Goal: Transaction & Acquisition: Purchase product/service

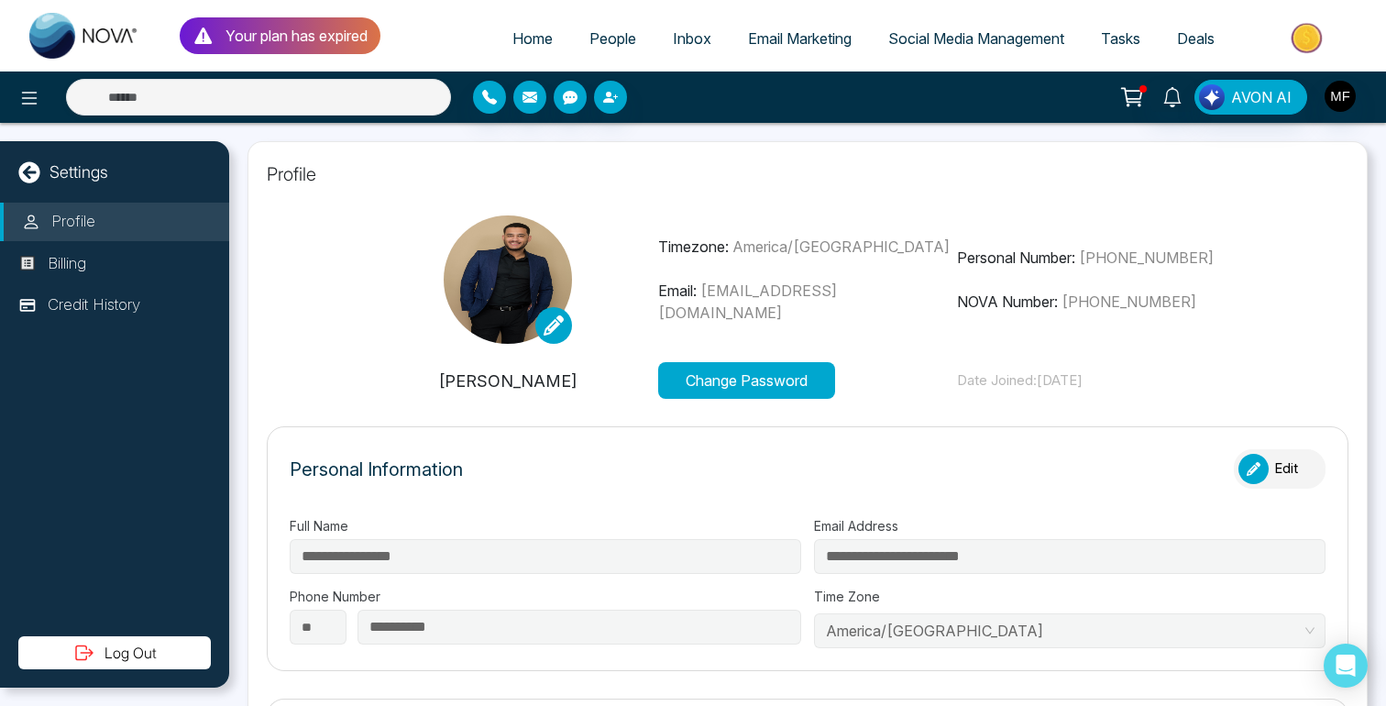
type input "**********"
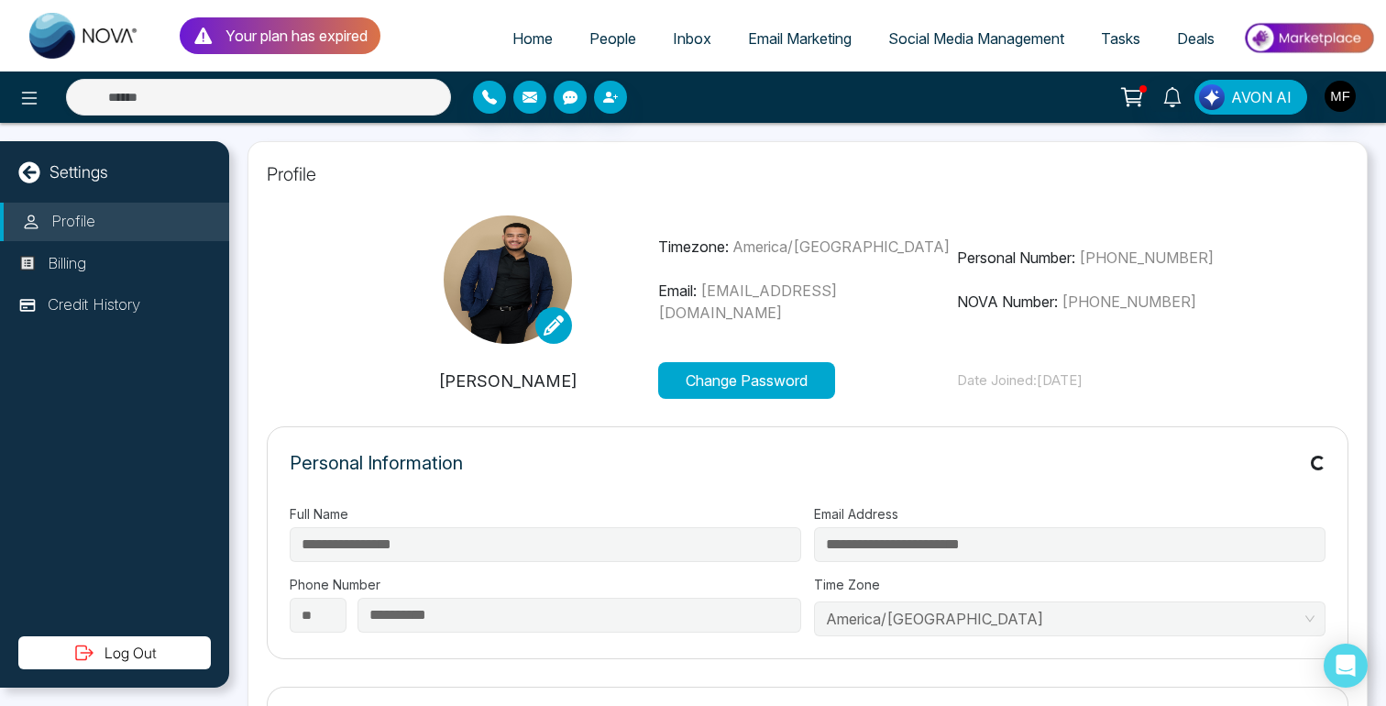
type input "**********"
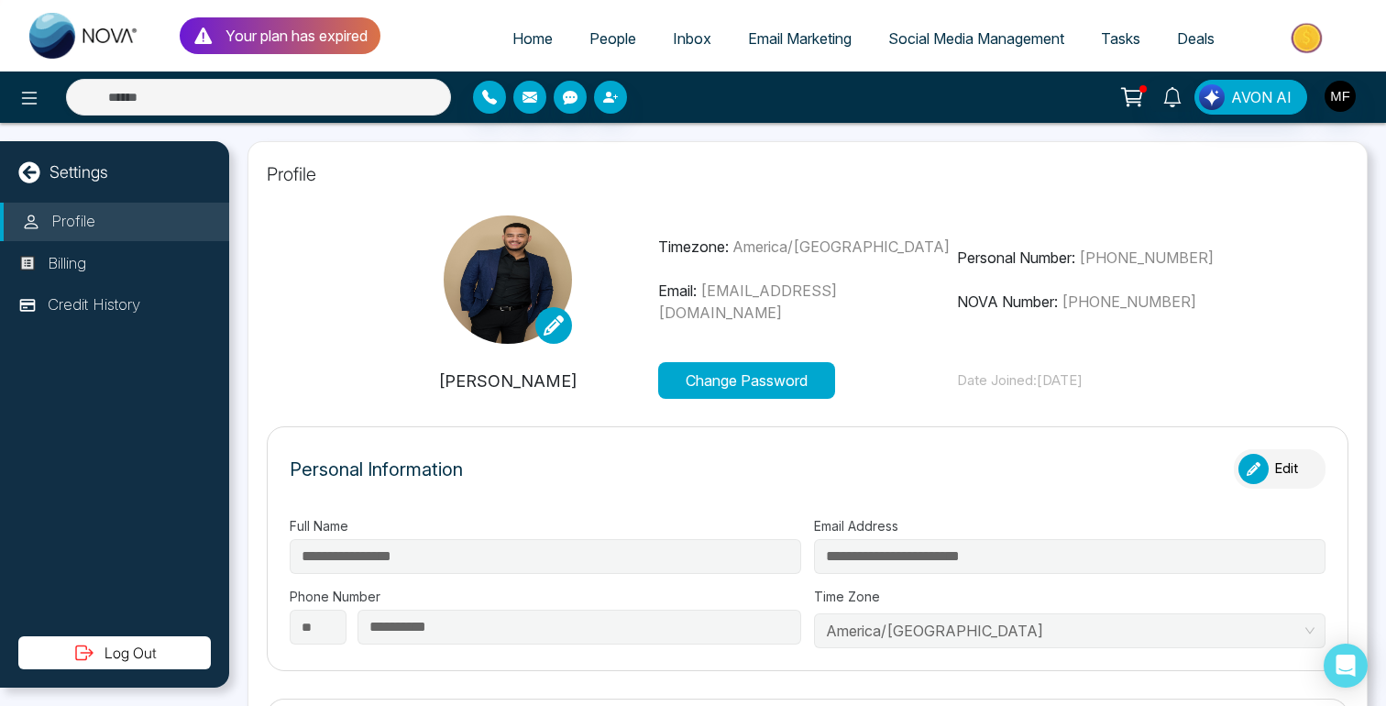
click at [40, 42] on img at bounding box center [84, 36] width 110 height 46
click at [236, 38] on p "Your plan has expired" at bounding box center [296, 36] width 142 height 22
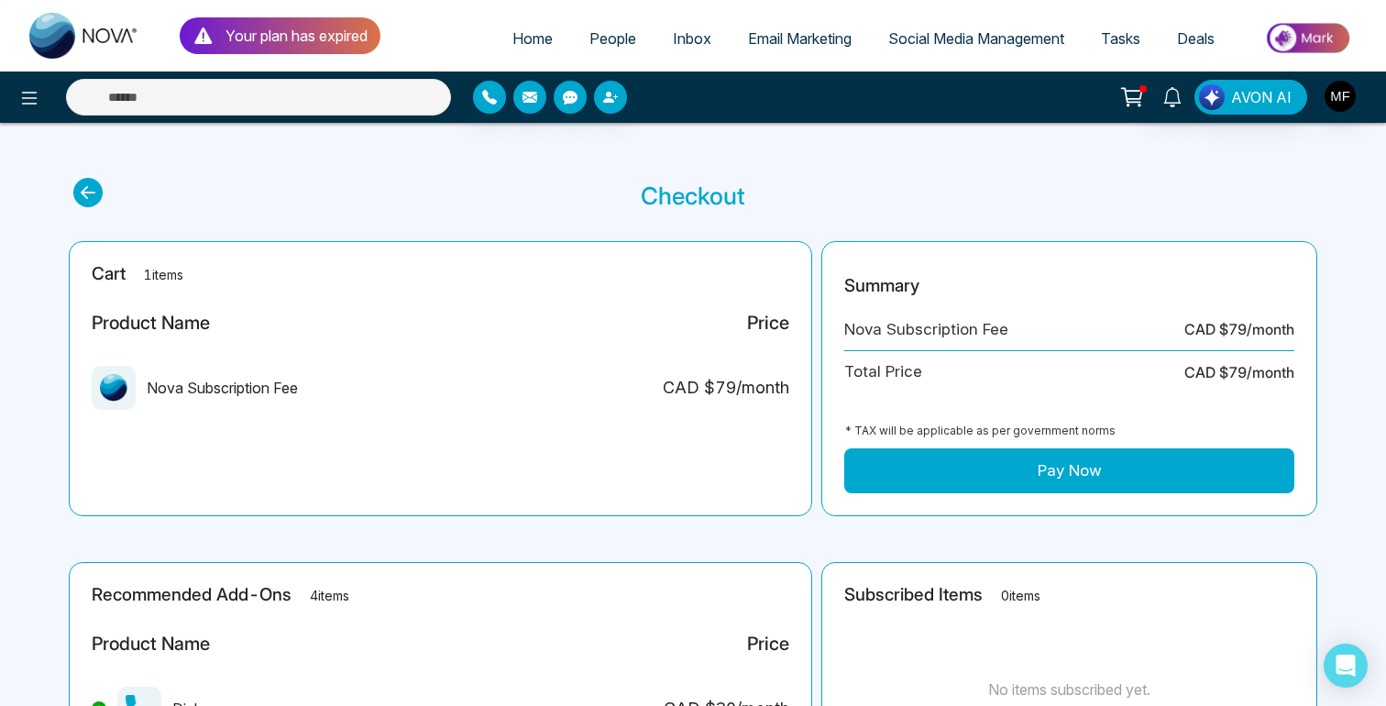
click at [813, 231] on main "Checkout Cart 1 items Product Name Price Nova Subscription Fee CAD $ 79 /month …" at bounding box center [693, 584] width 1386 height 923
click at [583, 183] on section "Checkout" at bounding box center [692, 196] width 1239 height 36
click at [97, 40] on img at bounding box center [84, 36] width 110 height 46
click at [819, 201] on section "Checkout" at bounding box center [692, 196] width 1239 height 36
click at [30, 104] on icon at bounding box center [29, 98] width 22 height 22
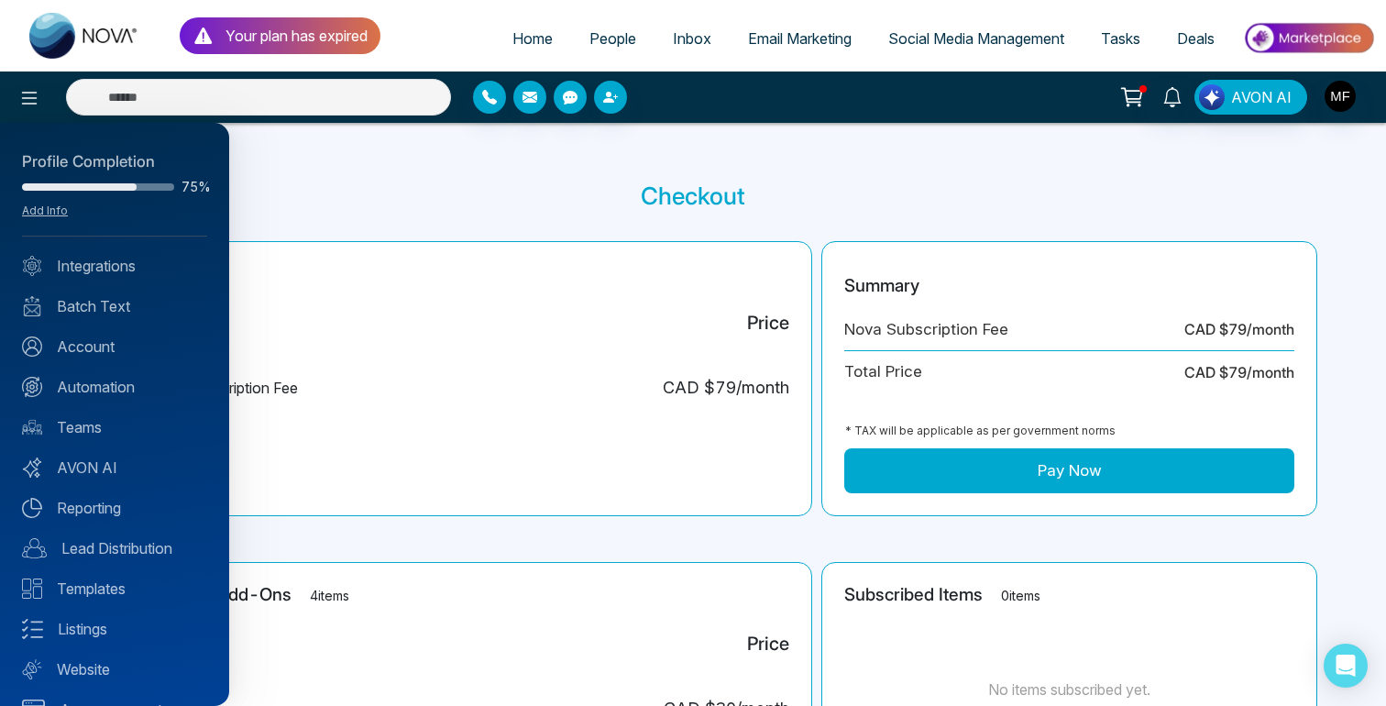
click at [772, 170] on div at bounding box center [693, 353] width 1386 height 706
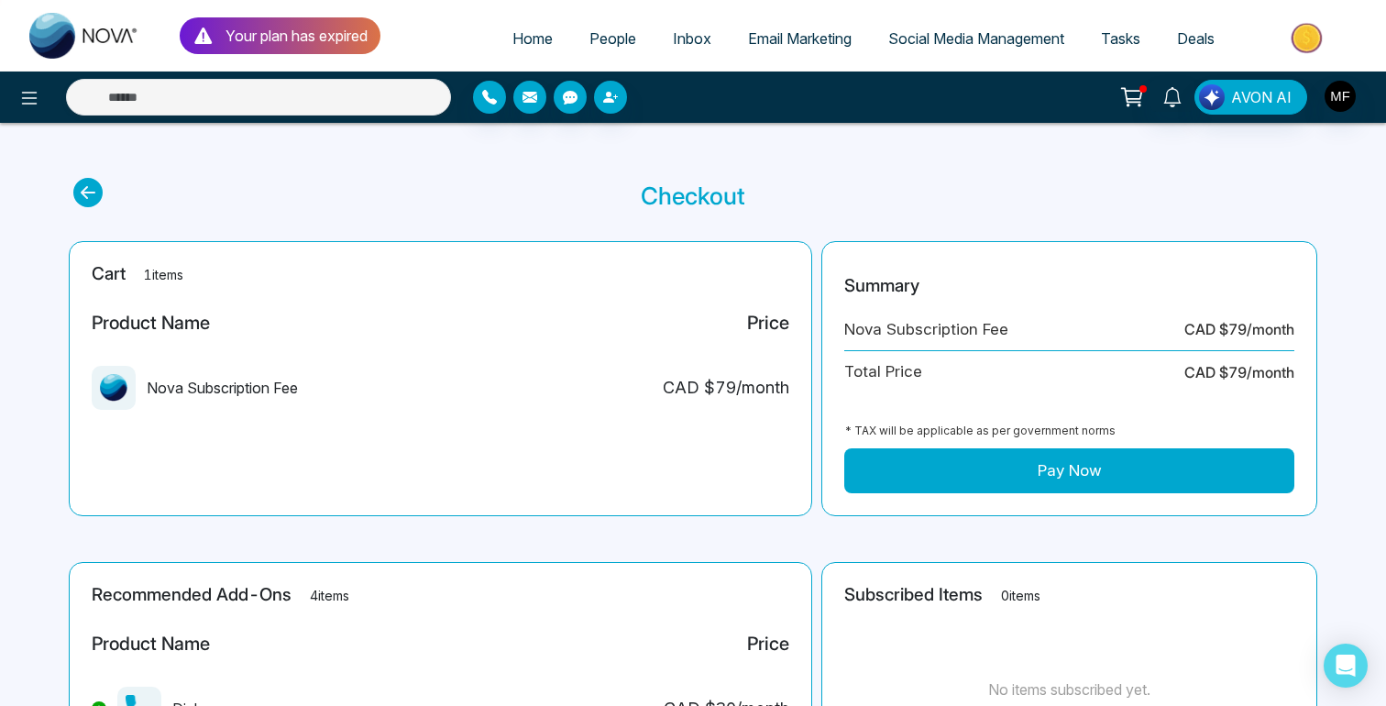
click at [809, 212] on section "Checkout" at bounding box center [692, 196] width 1239 height 36
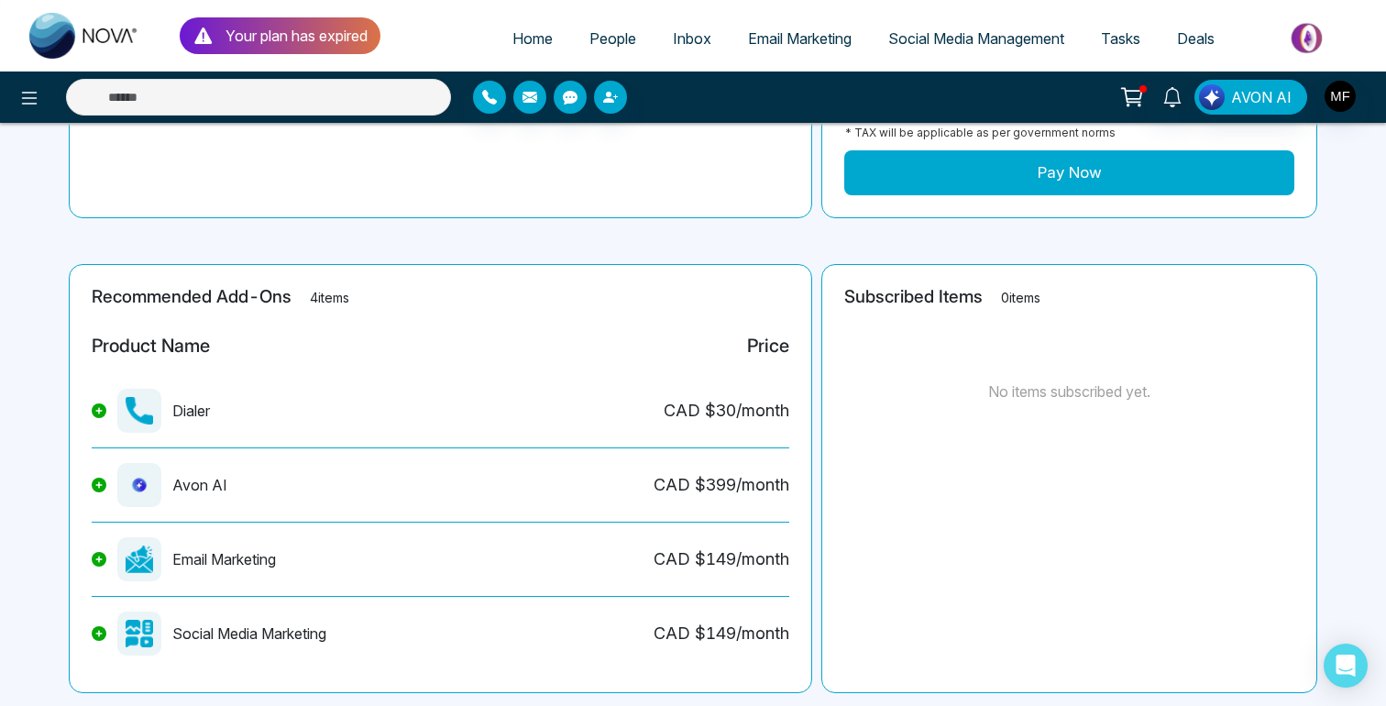
scroll to position [340, 0]
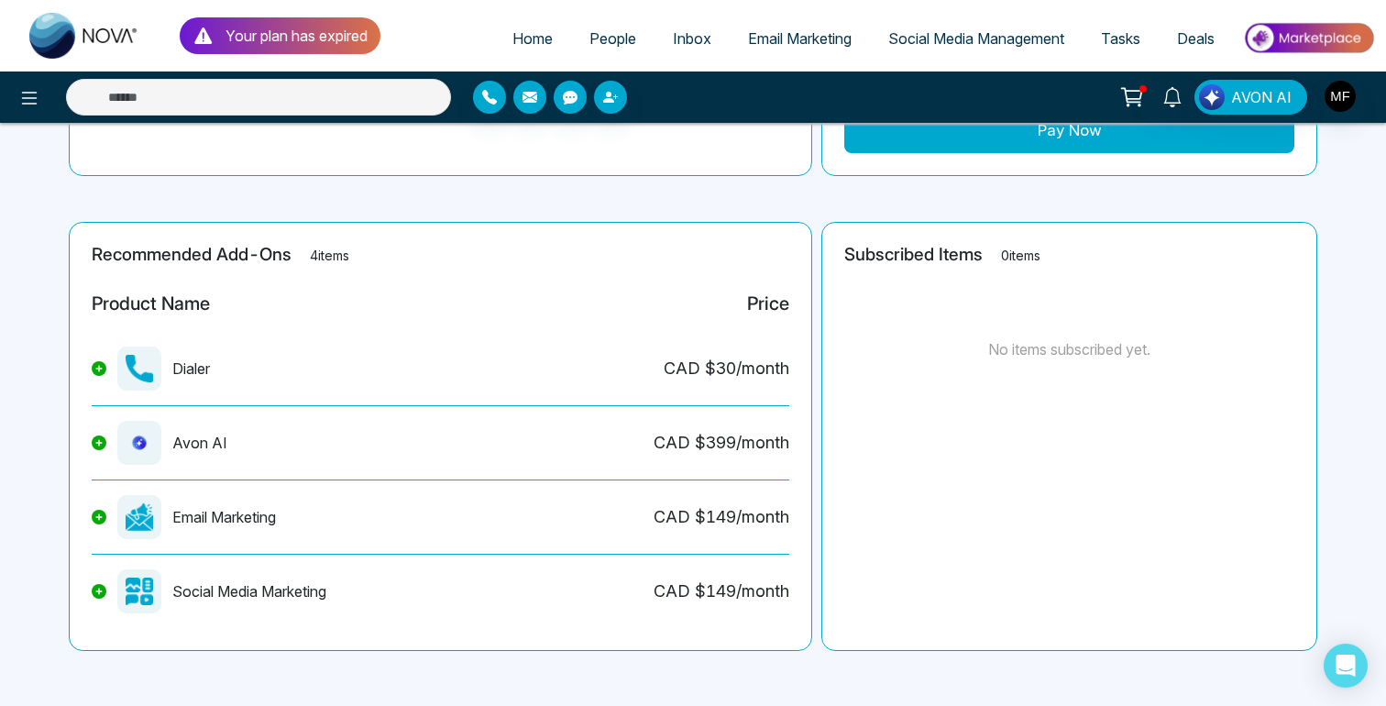
click at [812, 209] on main "Checkout Cart 1 items Product Name Price Nova Subscription Fee CAD $ 79 /month …" at bounding box center [693, 244] width 1386 height 923
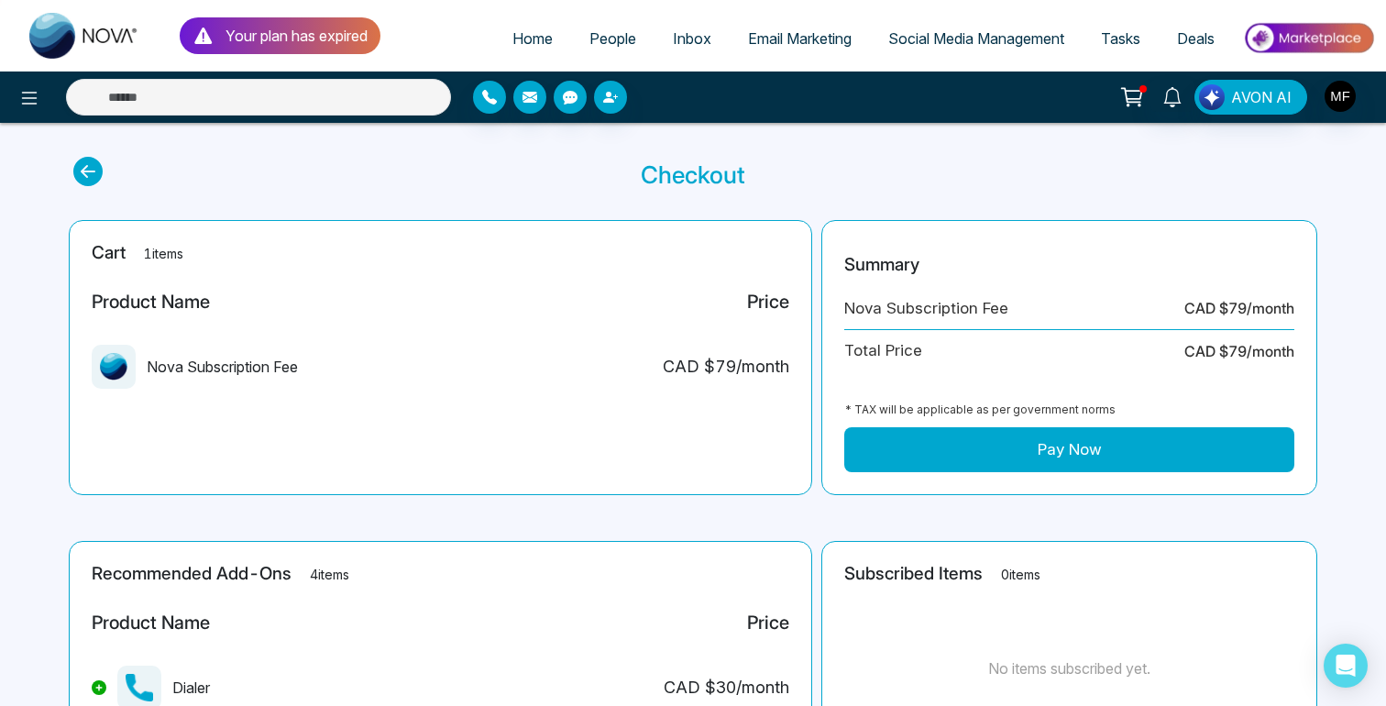
scroll to position [0, 0]
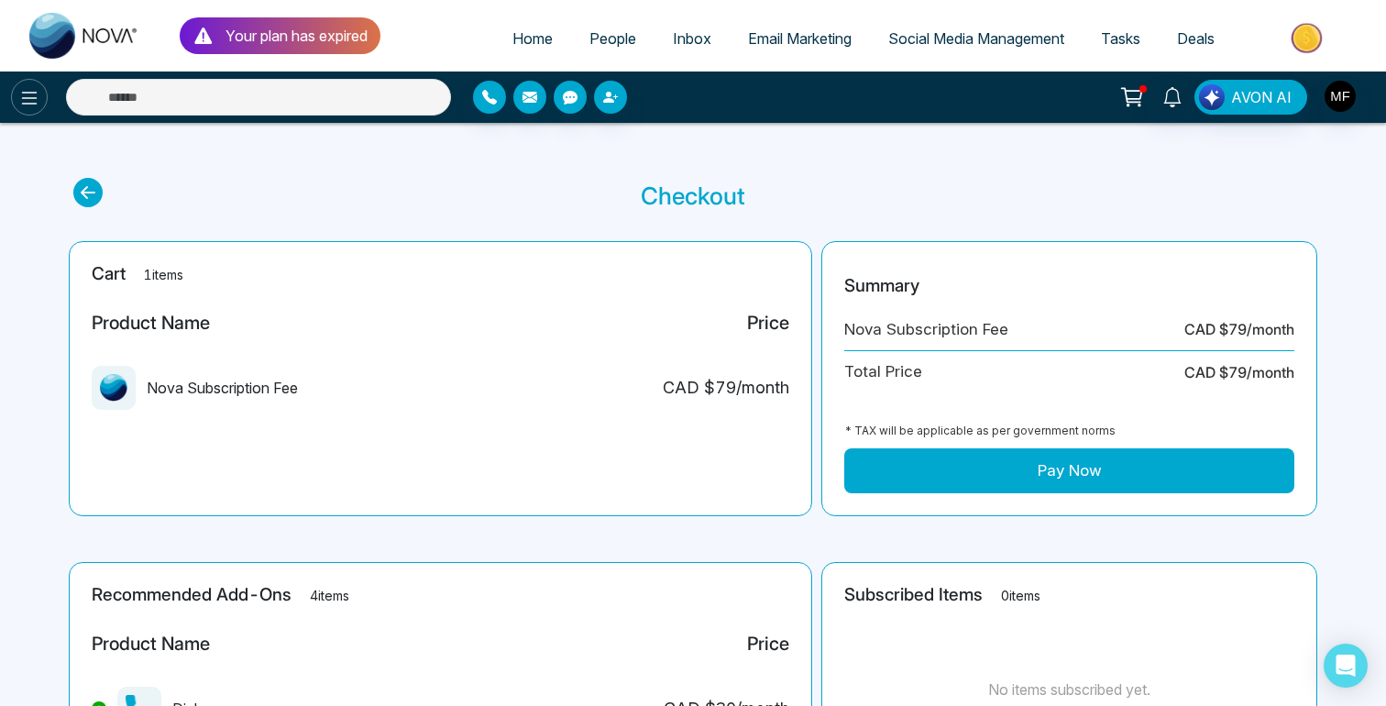
click at [24, 103] on icon at bounding box center [30, 98] width 16 height 13
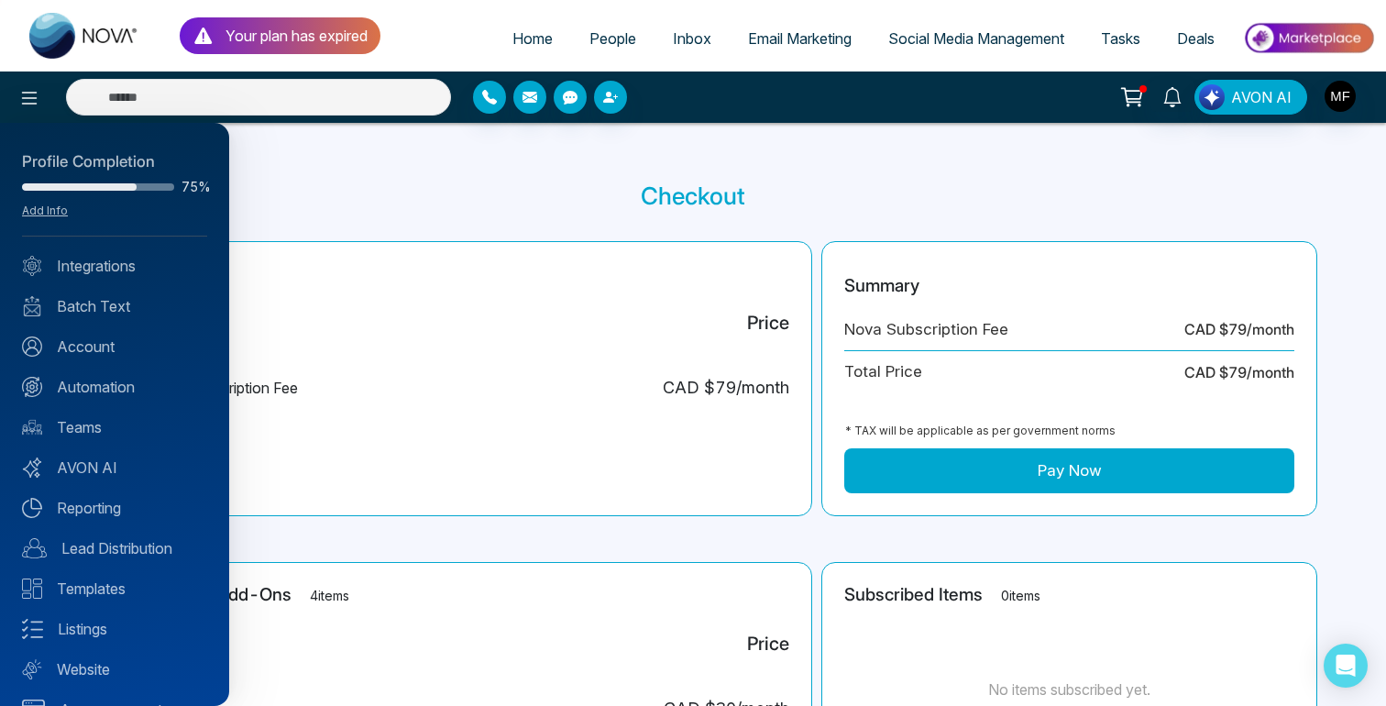
click at [563, 202] on div at bounding box center [693, 353] width 1386 height 706
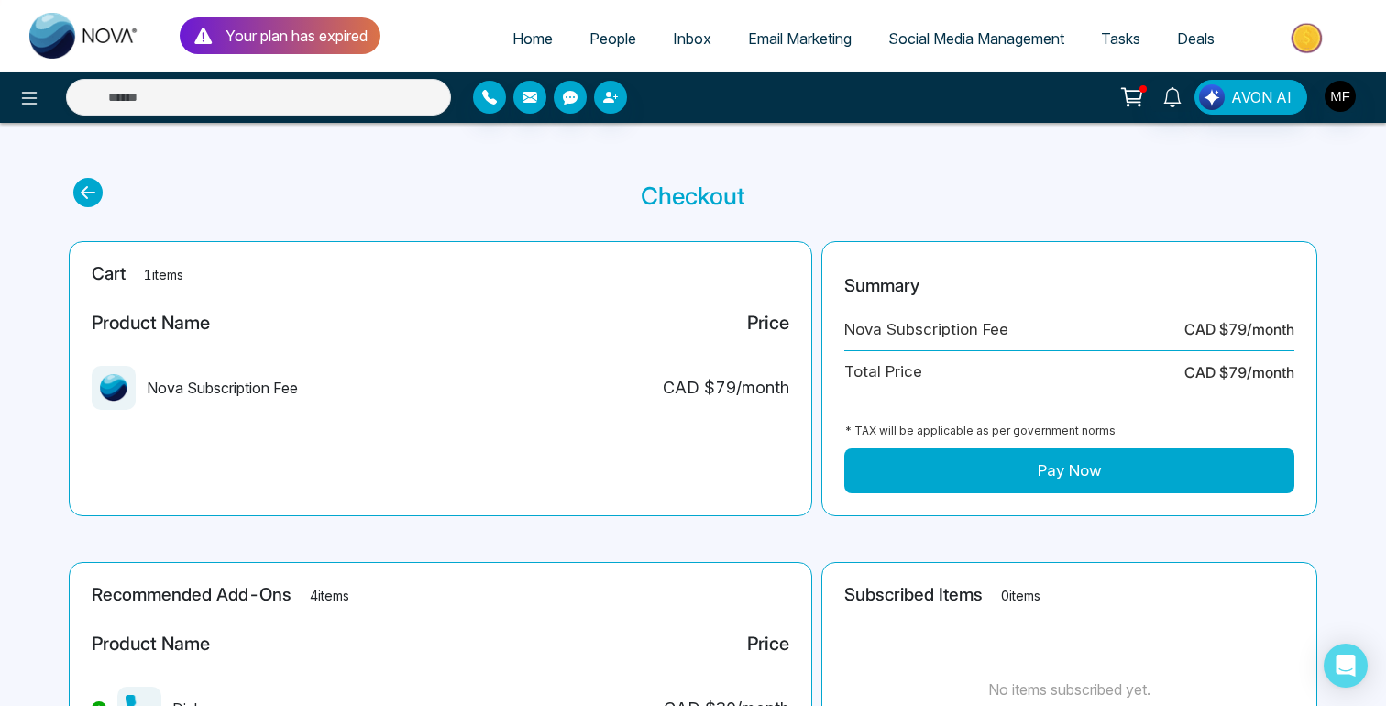
click at [518, 43] on span "Home" at bounding box center [532, 38] width 40 height 18
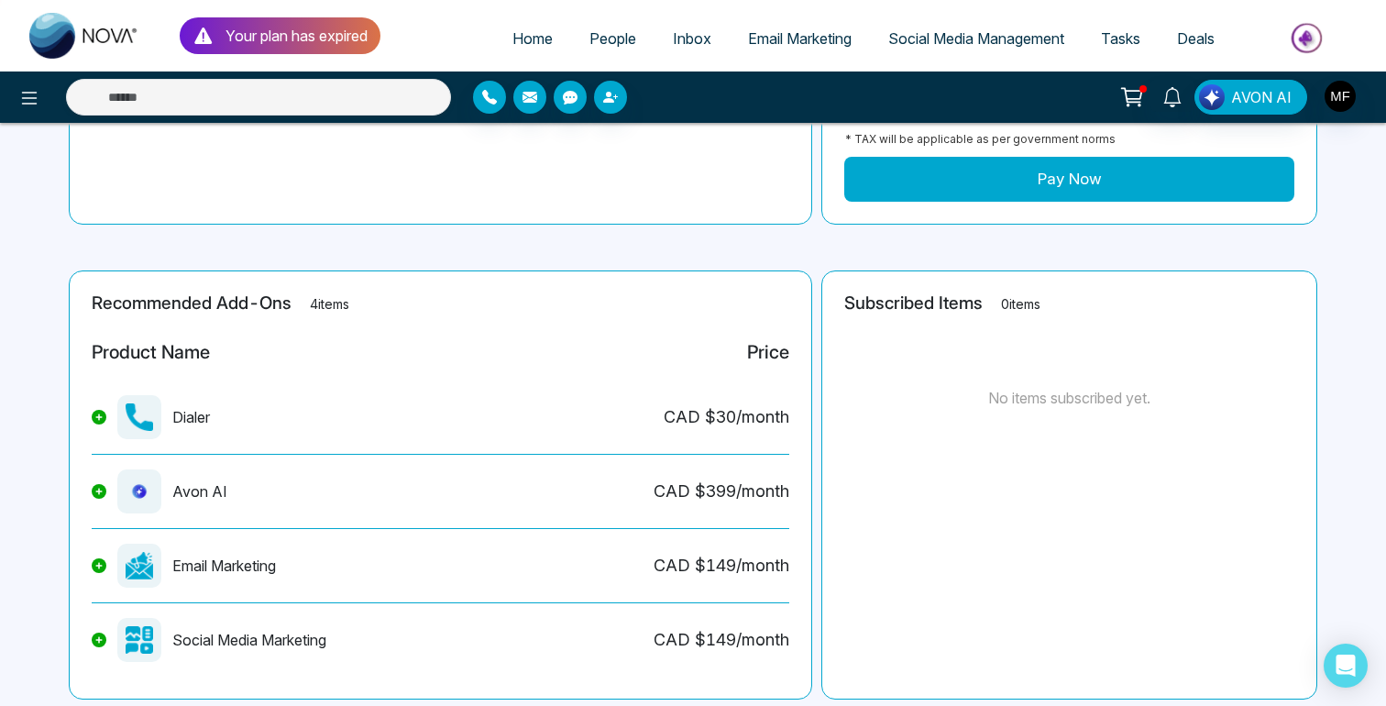
scroll to position [340, 0]
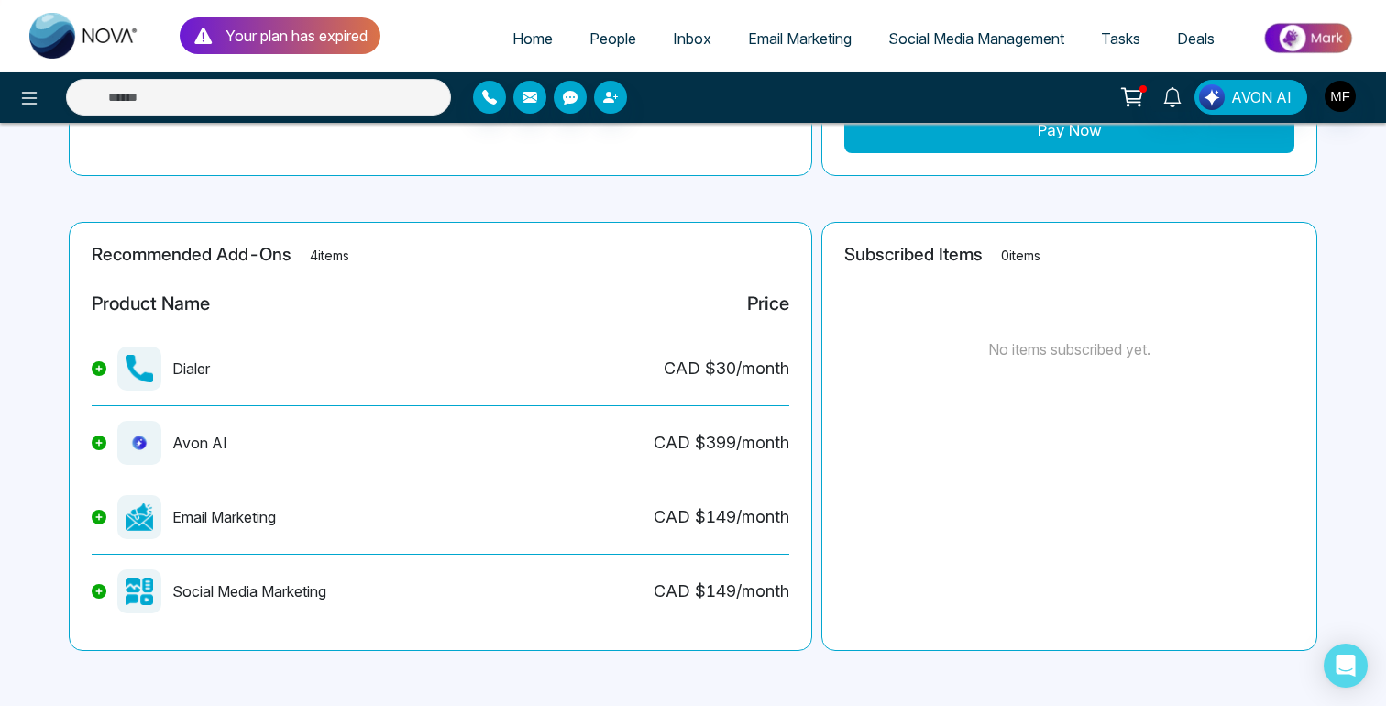
click at [813, 203] on main "Checkout Cart 1 items Product Name Price Nova Subscription Fee CAD $ 79 /month …" at bounding box center [693, 244] width 1386 height 923
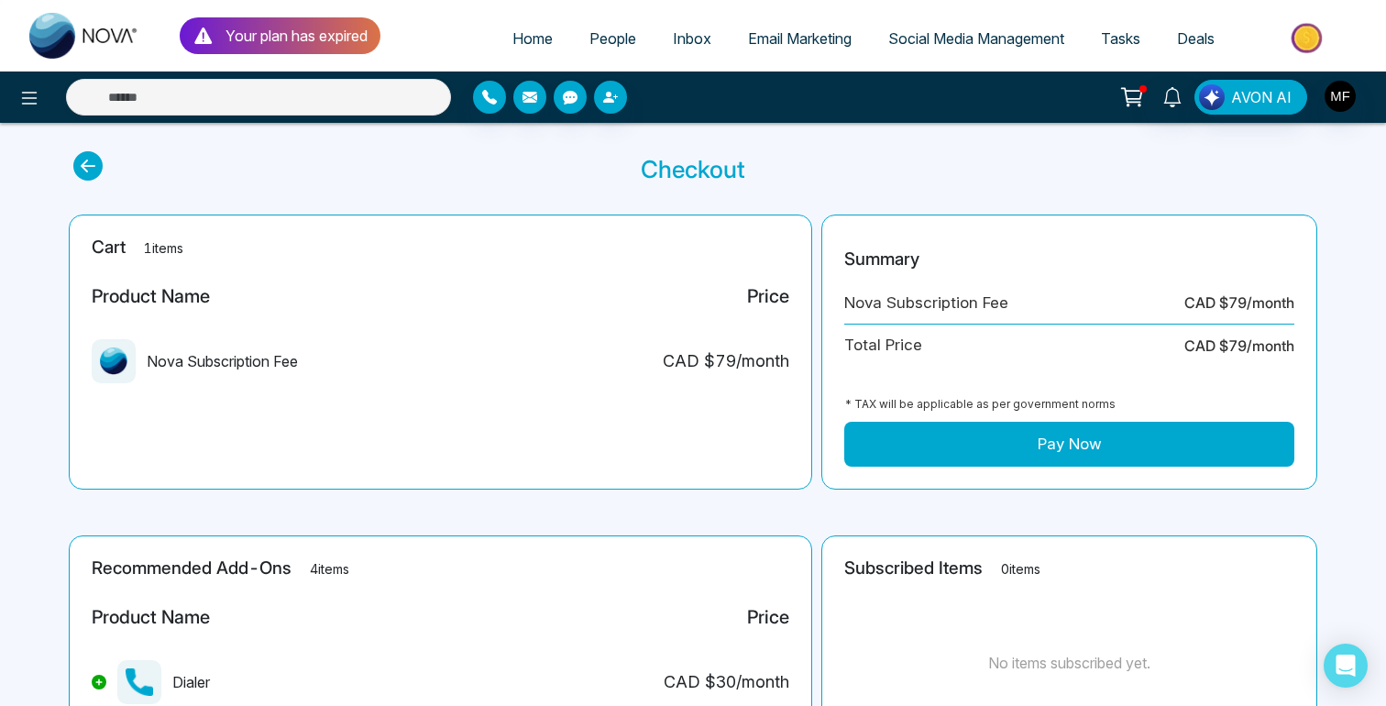
scroll to position [15, 0]
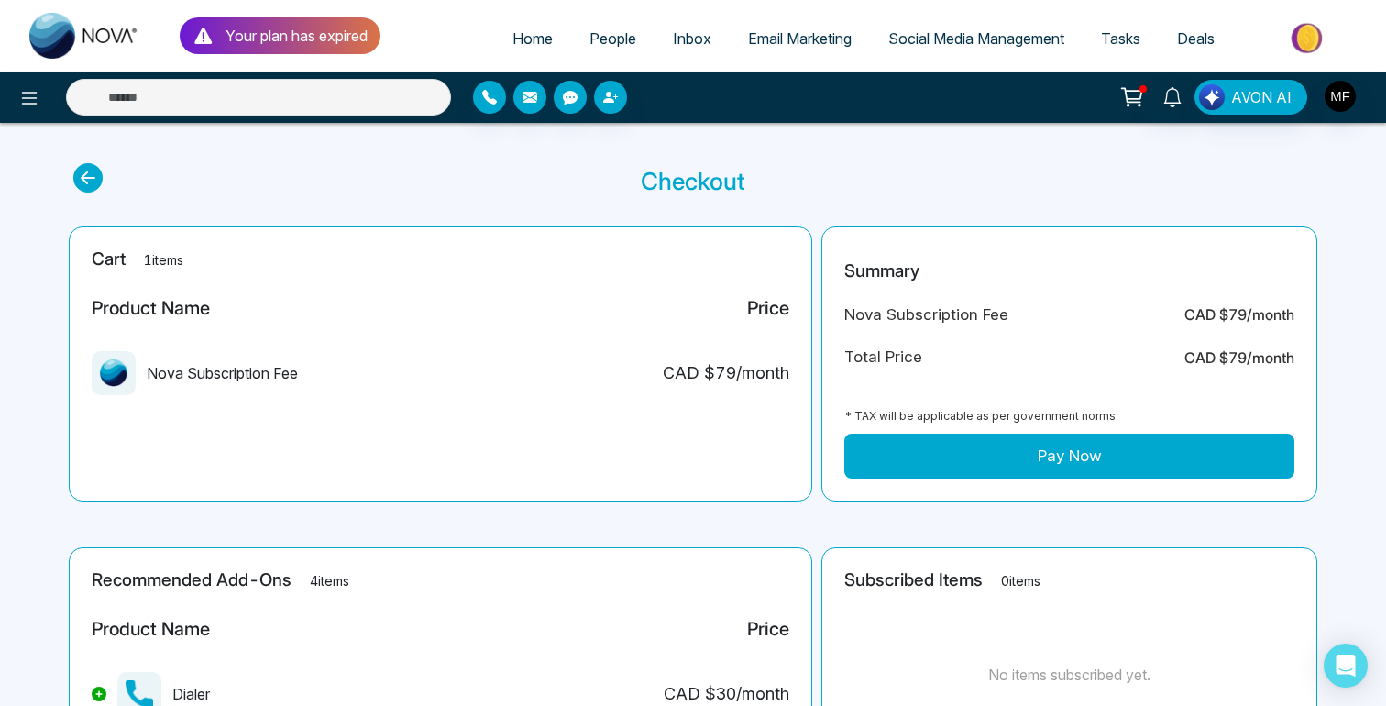
click at [279, 40] on p "Your plan has expired" at bounding box center [296, 36] width 142 height 22
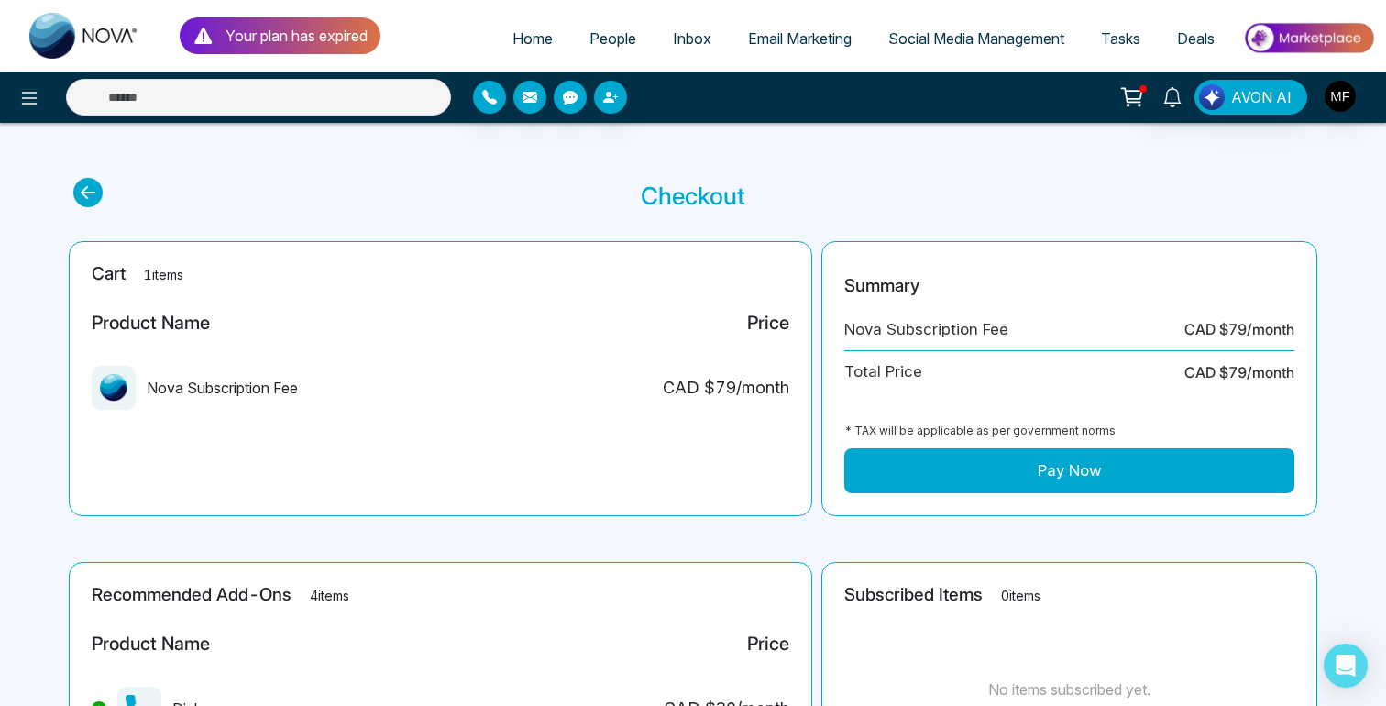
click at [188, 32] on div "Your plan has expired" at bounding box center [280, 35] width 201 height 37
click at [810, 220] on main "Checkout Cart 1 items Product Name Price Nova Subscription Fee CAD $ 79 /month …" at bounding box center [693, 584] width 1386 height 923
click at [1139, 91] on icon at bounding box center [1133, 95] width 16 height 8
click at [39, 97] on icon at bounding box center [29, 98] width 22 height 22
